Goal: Information Seeking & Learning: Check status

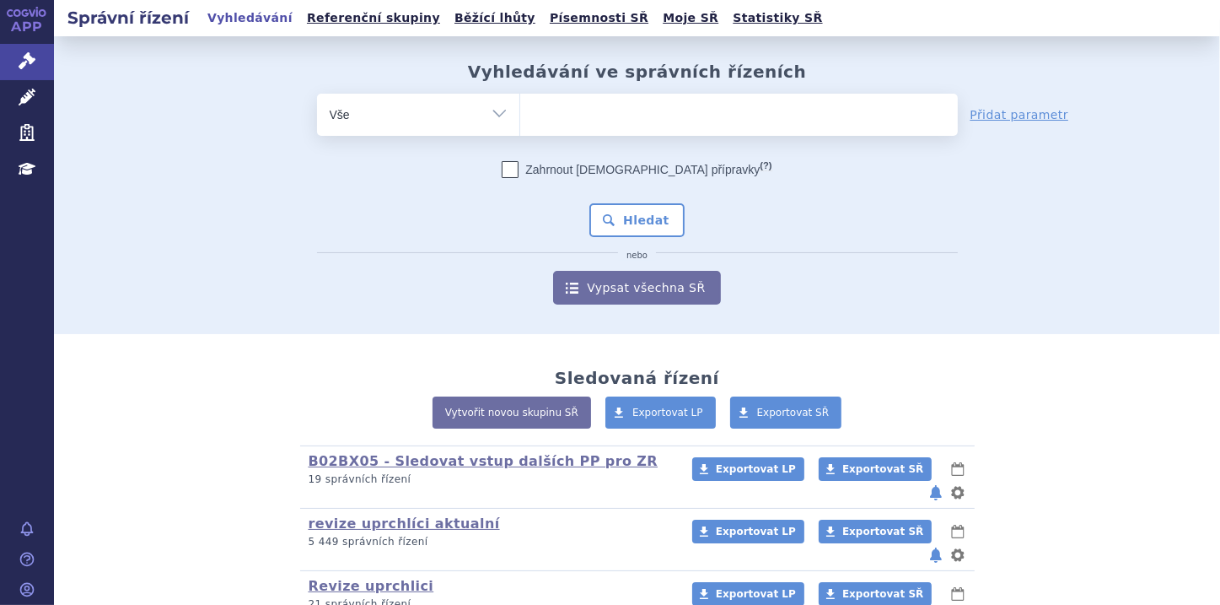
click at [491, 115] on select "Vše Spisová značka Typ SŘ Přípravek/SUKL kód Účastník/Držitel" at bounding box center [418, 113] width 202 height 38
select select "filter-file-number"
click at [317, 94] on select "Vše Spisová značka Typ SŘ Přípravek/SUKL kód Účastník/Držitel" at bounding box center [418, 113] width 202 height 38
click at [540, 116] on ul at bounding box center [739, 111] width 438 height 35
click at [520, 116] on select at bounding box center [519, 114] width 1 height 42
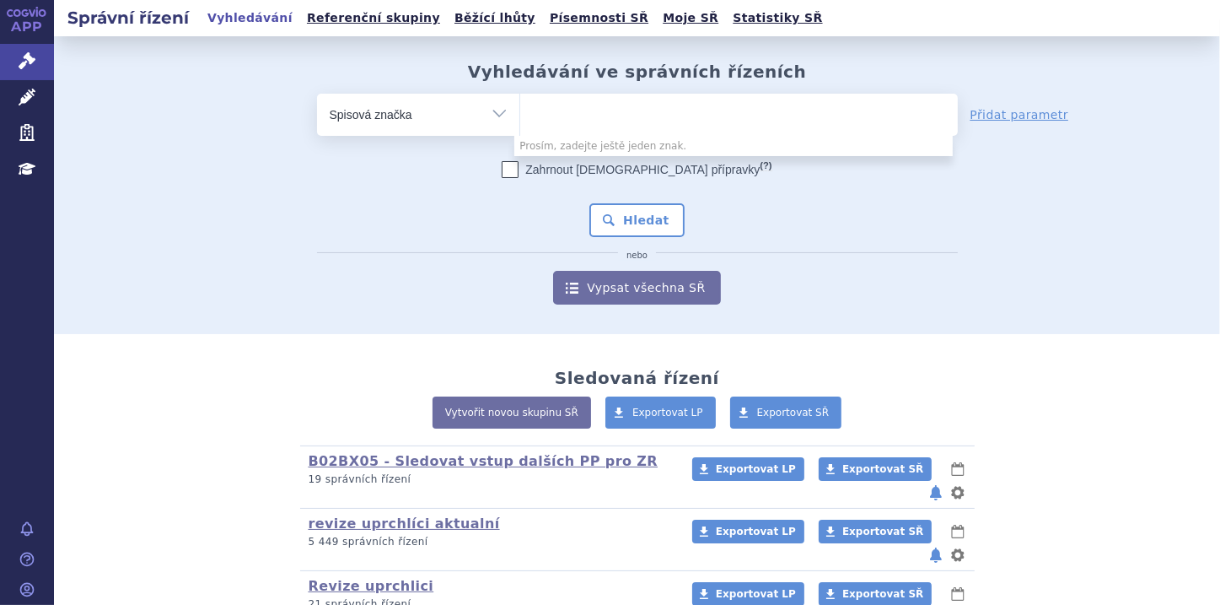
paste input "SUKLS374461/2025"
type input "SUKLS374461/2025"
select select "SUKLS374461/2025"
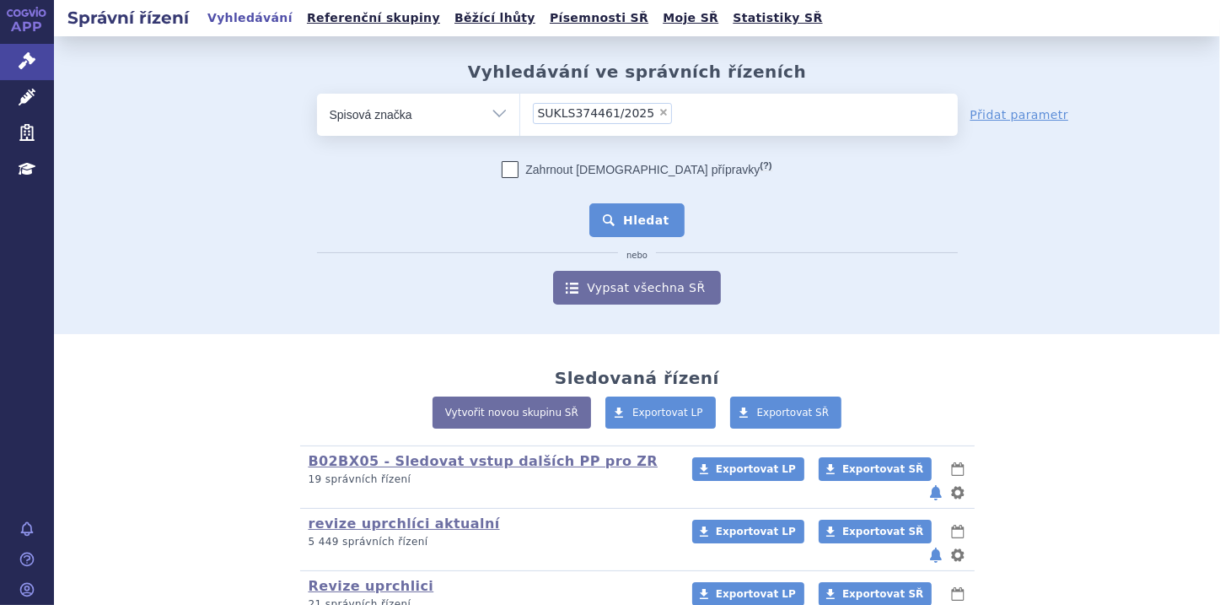
click at [648, 221] on button "Hledat" at bounding box center [636, 220] width 95 height 34
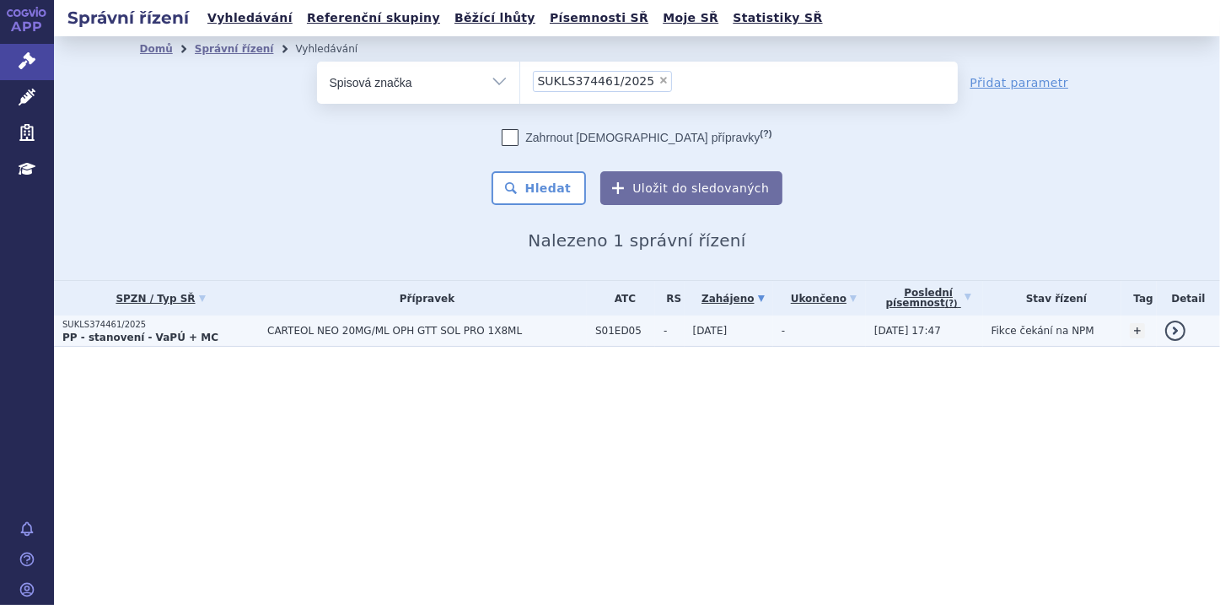
click at [164, 333] on strong "PP - stanovení - VaPÚ + MC" at bounding box center [140, 337] width 156 height 12
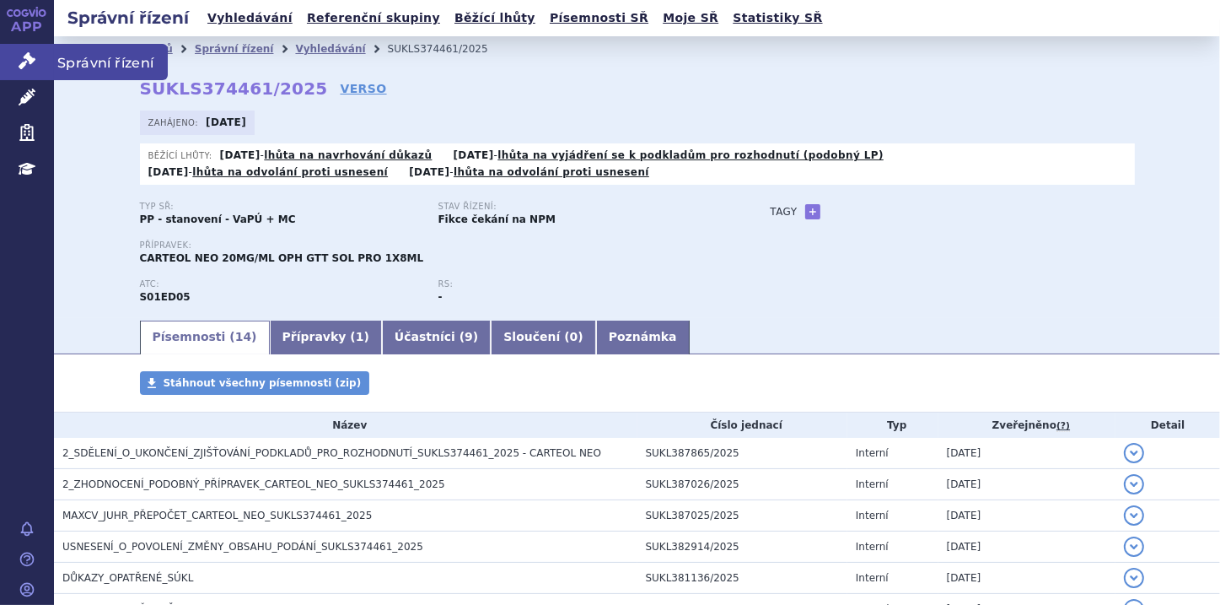
click at [24, 56] on icon at bounding box center [27, 60] width 17 height 17
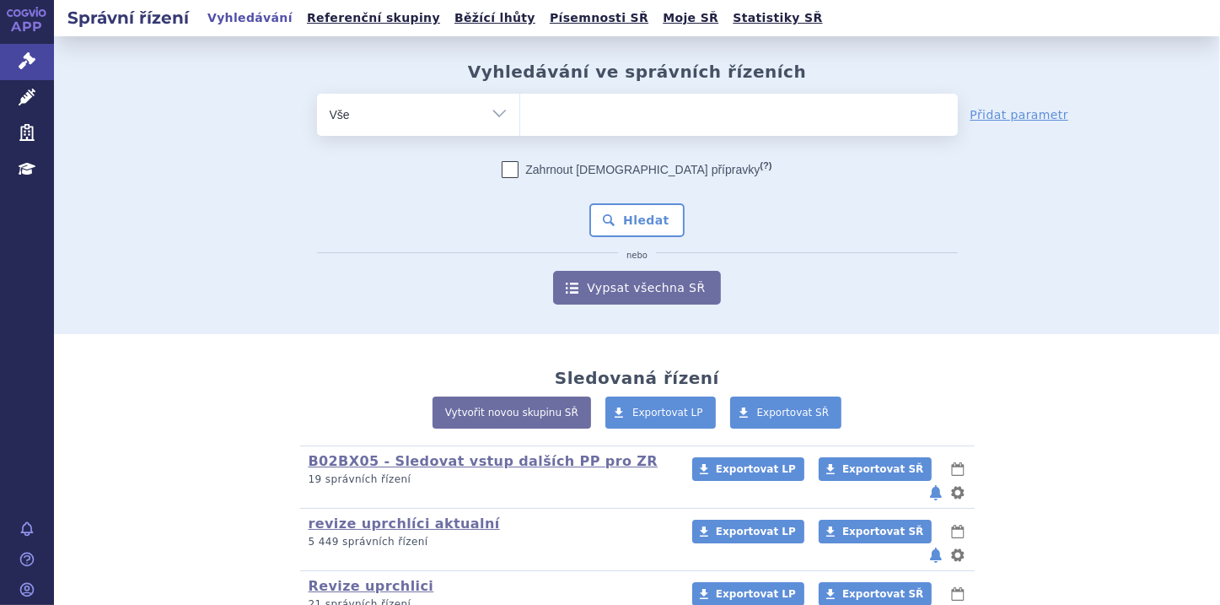
click at [546, 111] on ul at bounding box center [739, 111] width 438 height 35
click at [520, 111] on select at bounding box center [519, 114] width 1 height 42
paste input "SUKLS374461/2025"
type input "SUKLS374461/2025"
select select "SUKLS374461/2025"
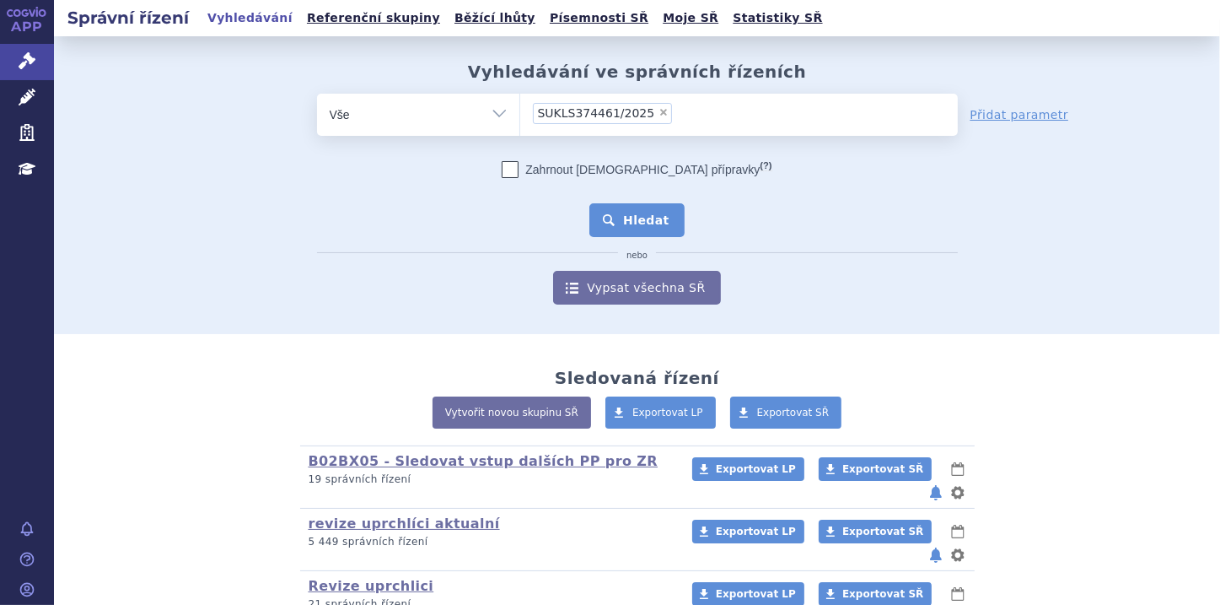
click at [642, 213] on button "Hledat" at bounding box center [636, 220] width 95 height 34
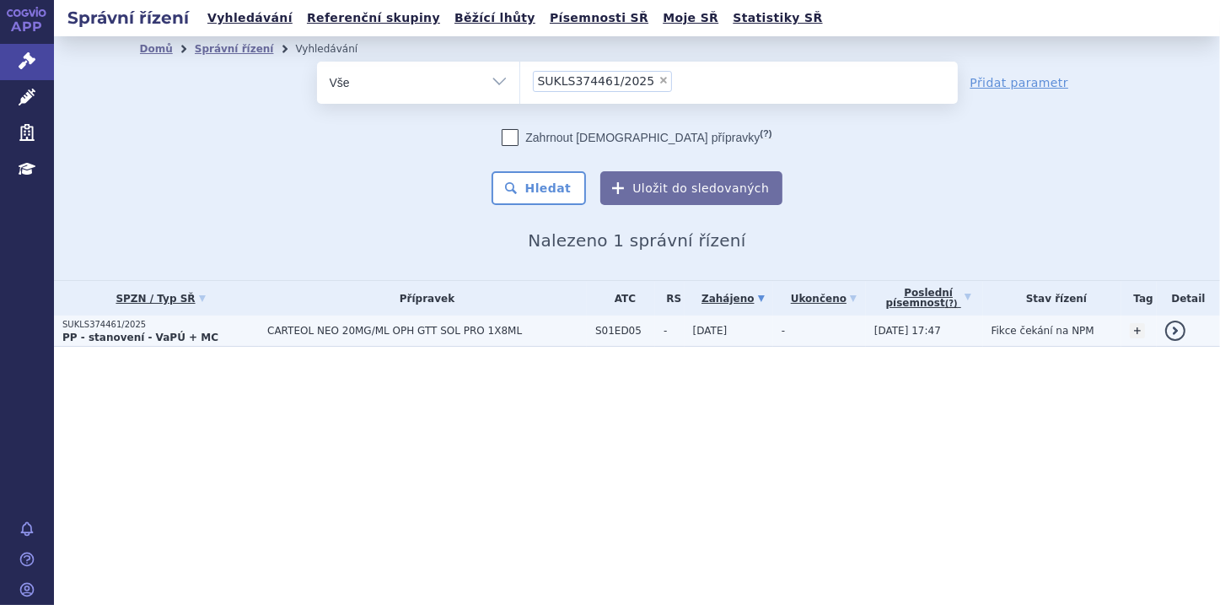
click at [165, 328] on p "SUKLS374461/2025" at bounding box center [160, 325] width 196 height 12
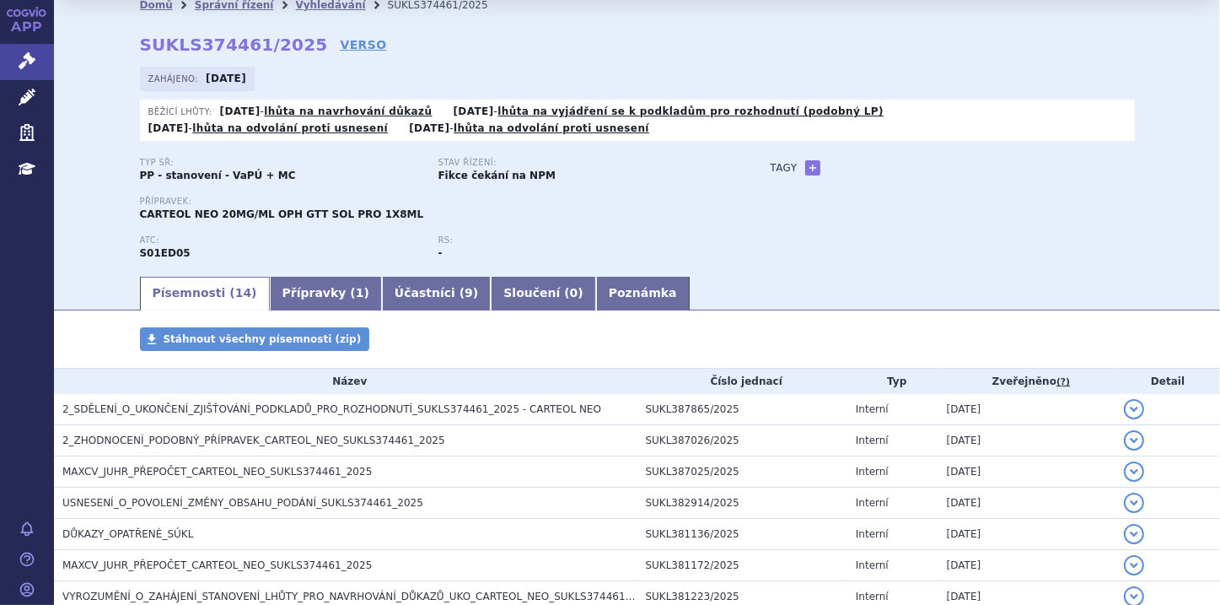
scroll to position [67, 0]
